Goal: Obtain resource: Obtain resource

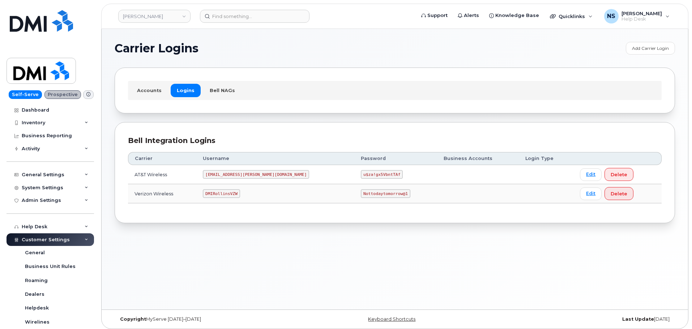
click at [229, 196] on code "DMIRollinsVZW" at bounding box center [221, 193] width 37 height 9
copy code "DMIRollinsVZW"
click at [361, 192] on code "Nottodaytomorrow@1" at bounding box center [385, 193] width 49 height 9
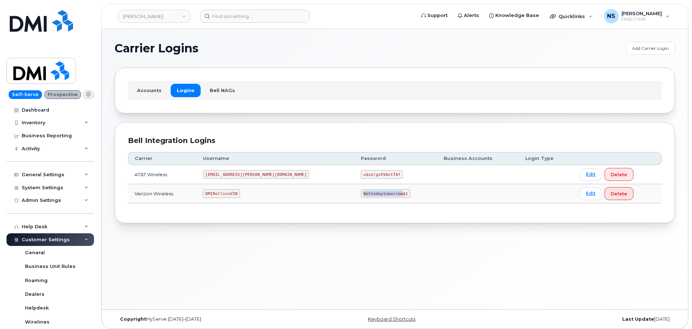
click at [361, 193] on code "Nottodaytomorrow@1" at bounding box center [385, 193] width 49 height 9
copy code "Nottodaytomorrow@1"
click at [240, 196] on code "DMIRollinsVZW" at bounding box center [221, 193] width 37 height 9
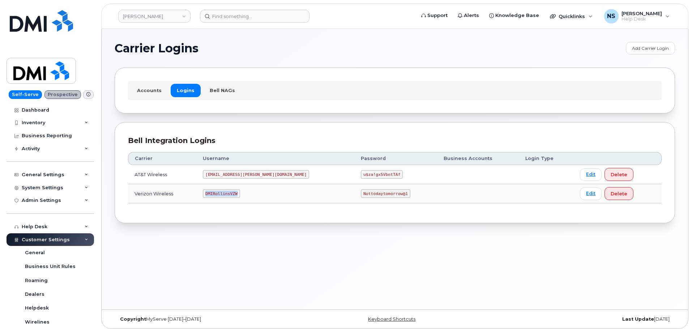
click at [240, 196] on code "DMIRollinsVZW" at bounding box center [221, 193] width 37 height 9
copy code "DMIRollinsVZW"
click at [361, 194] on code "Nottodaytomorrow@1" at bounding box center [385, 193] width 49 height 9
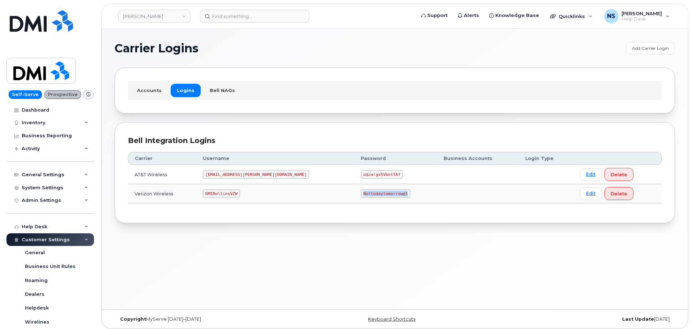
click at [361, 194] on code "Nottodaytomorrow@1" at bounding box center [385, 193] width 49 height 9
copy code "Nottodaytomorrow@1"
